Goal: Communication & Community: Answer question/provide support

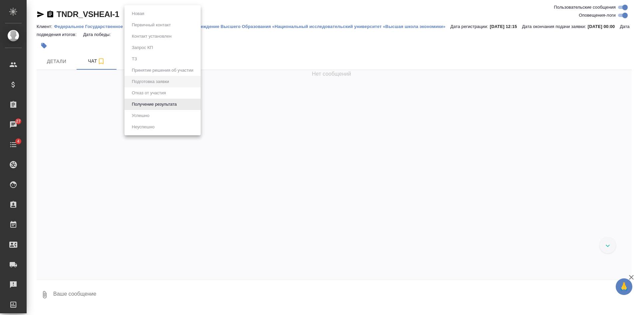
click at [160, 15] on body "🙏 .cls-1 fill:#fff; AWATERA Kasatkina Aleksandra Клиенты Спецификации Заказы 27…" at bounding box center [319, 157] width 639 height 315
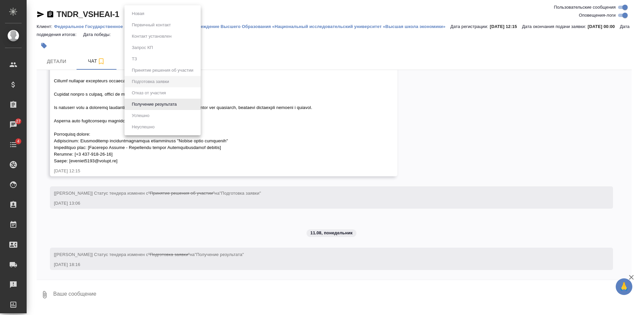
scroll to position [524, 0]
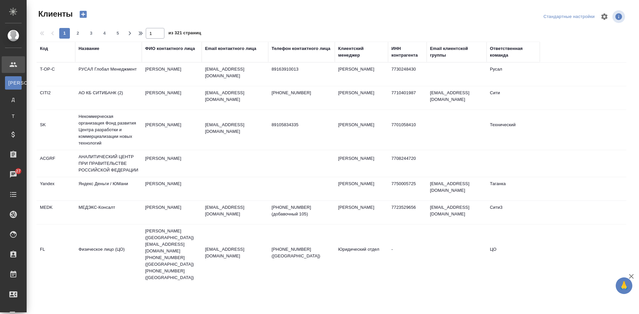
select select "RU"
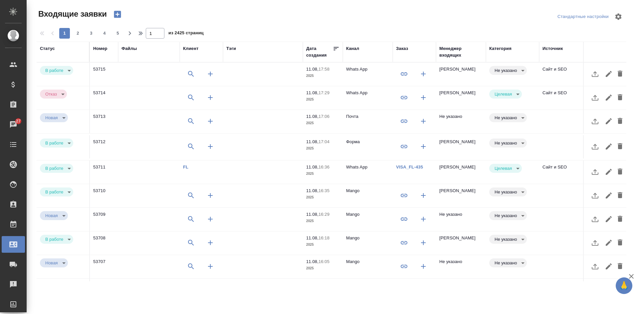
select select "RU"
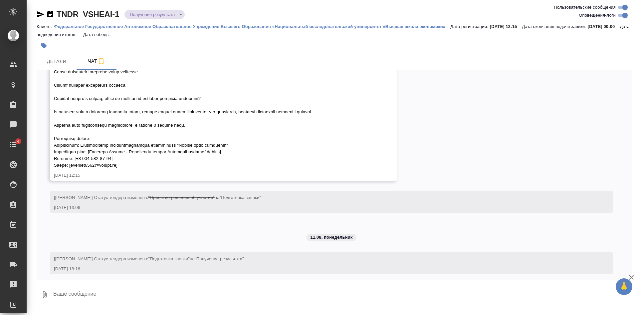
scroll to position [524, 0]
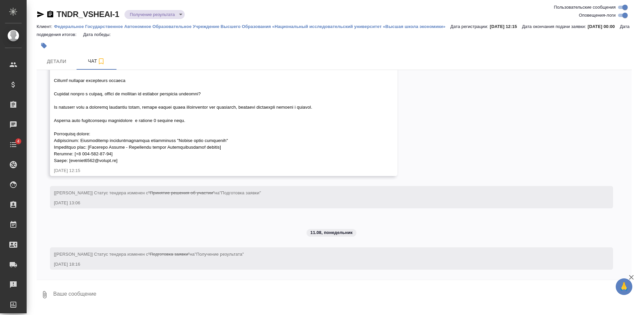
click at [143, 15] on body "🙏 .cls-1 fill:#fff; AWATERA [PERSON_NAME] Спецификации Заказы Чаты 4 Todo Проек…" at bounding box center [319, 157] width 639 height 315
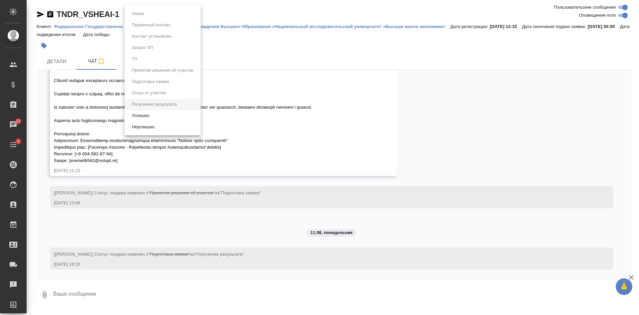
click at [154, 116] on li "Успешно" at bounding box center [162, 115] width 76 height 11
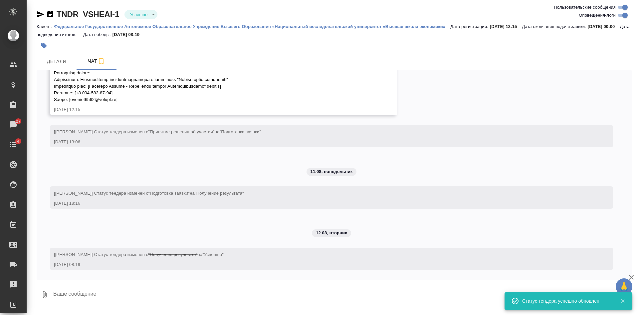
scroll to position [585, 0]
click at [87, 296] on textarea at bounding box center [342, 294] width 579 height 23
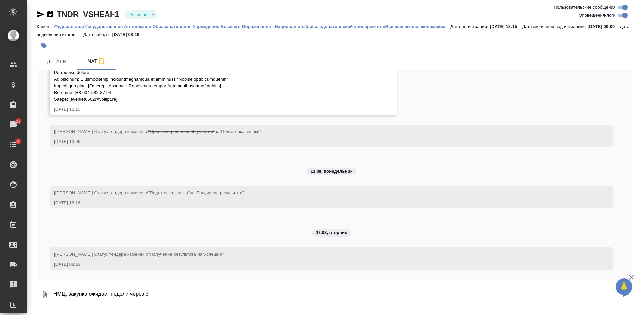
type textarea "НМЦ, закупка ожидает недели через 3"
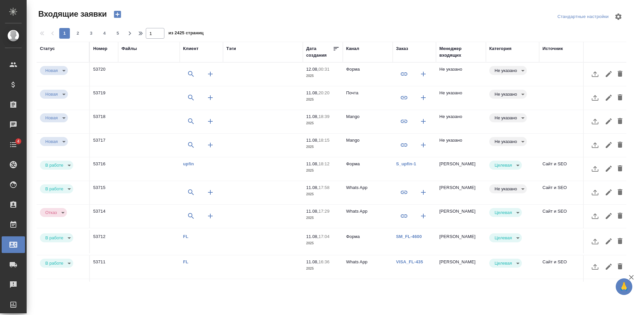
select select "RU"
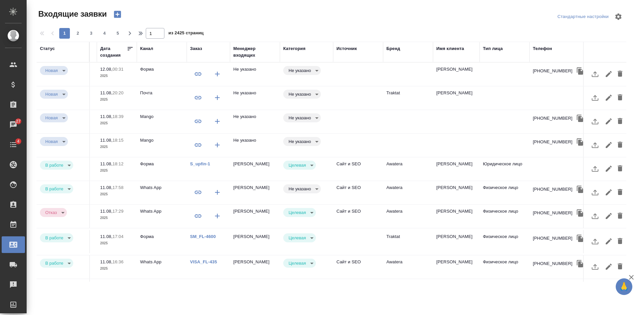
scroll to position [0, 207]
click at [470, 86] on td "[PERSON_NAME]" at bounding box center [455, 74] width 47 height 23
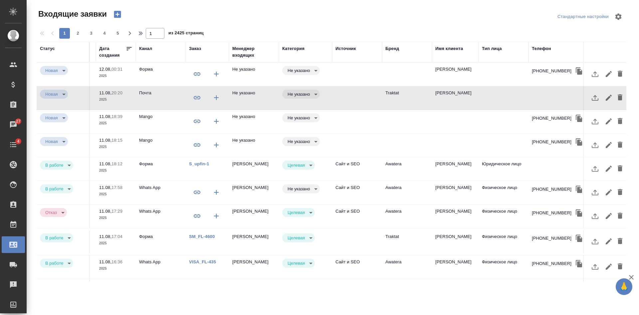
scroll to position [0, 294]
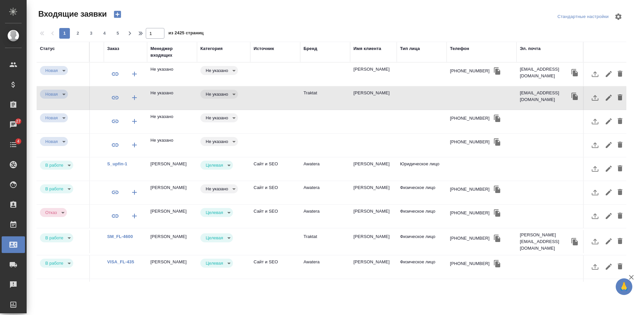
click at [571, 97] on icon "button" at bounding box center [574, 96] width 6 height 7
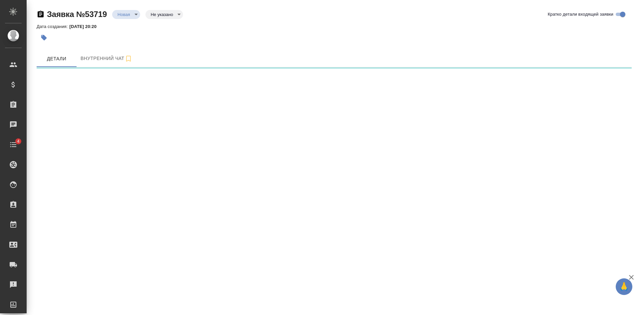
select select "RU"
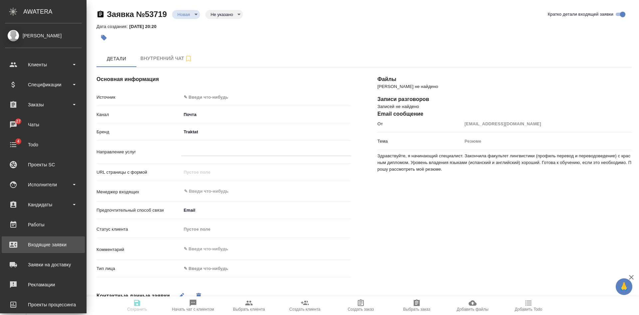
click at [38, 245] on div "Входящие заявки" at bounding box center [43, 244] width 77 height 10
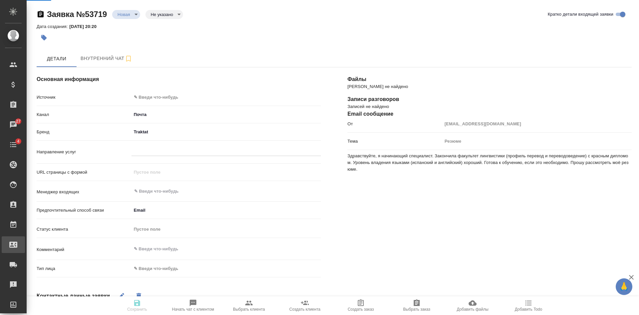
type textarea "x"
select select "RU"
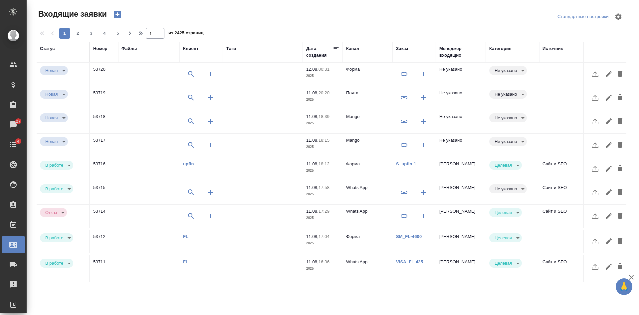
scroll to position [0, 173]
